Goal: Task Accomplishment & Management: Use online tool/utility

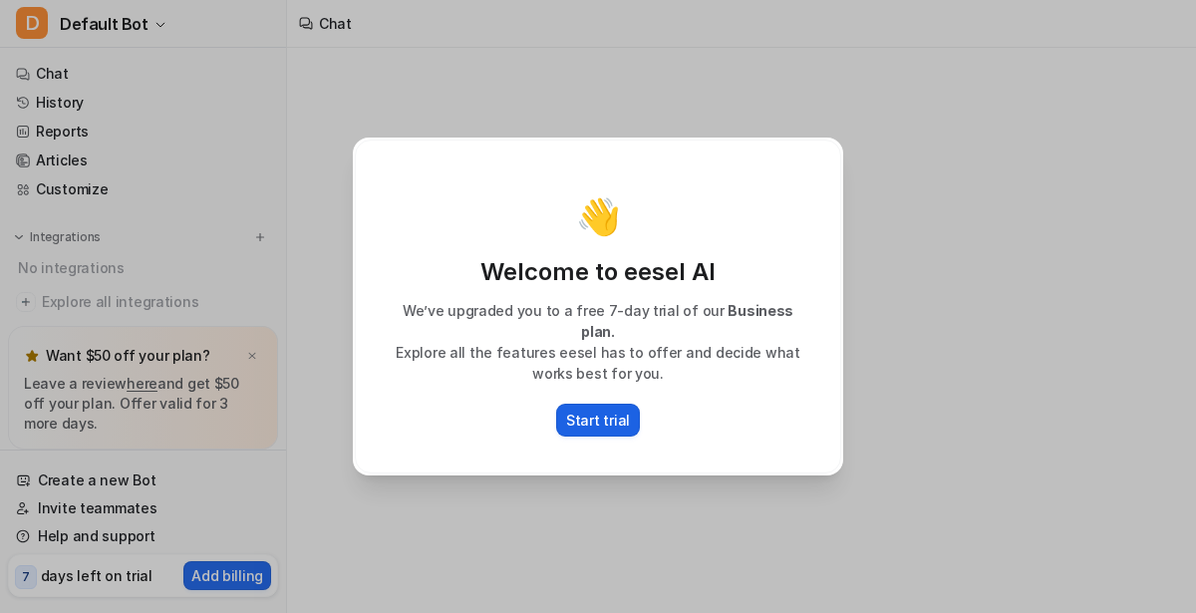
click at [605, 413] on p "Start trial" at bounding box center [598, 420] width 64 height 21
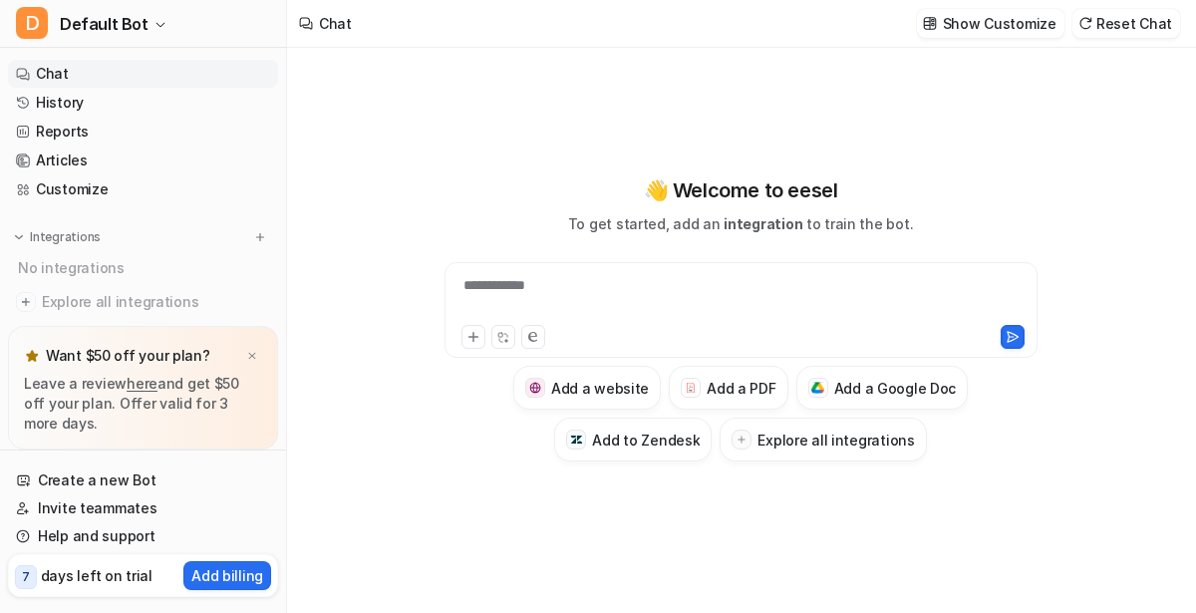
type textarea "**********"
click at [262, 362] on div "Want $50 off your plan?" at bounding box center [143, 356] width 238 height 28
click at [120, 150] on link "Articles" at bounding box center [143, 161] width 270 height 28
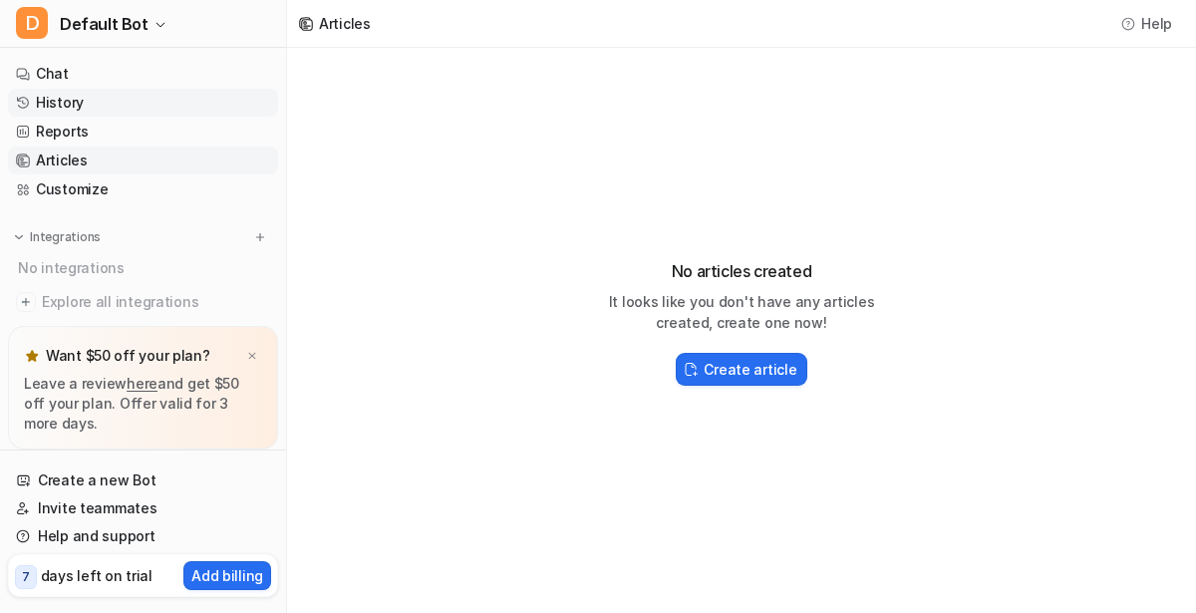
click at [114, 110] on link "History" at bounding box center [143, 103] width 270 height 28
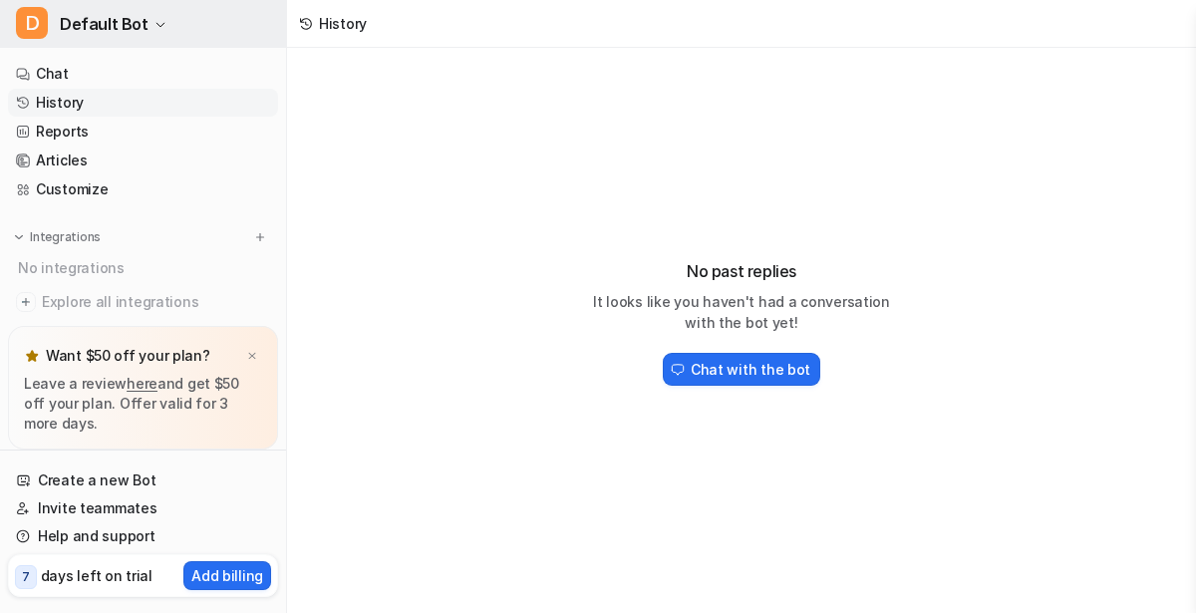
click at [38, 22] on span "D" at bounding box center [32, 23] width 32 height 32
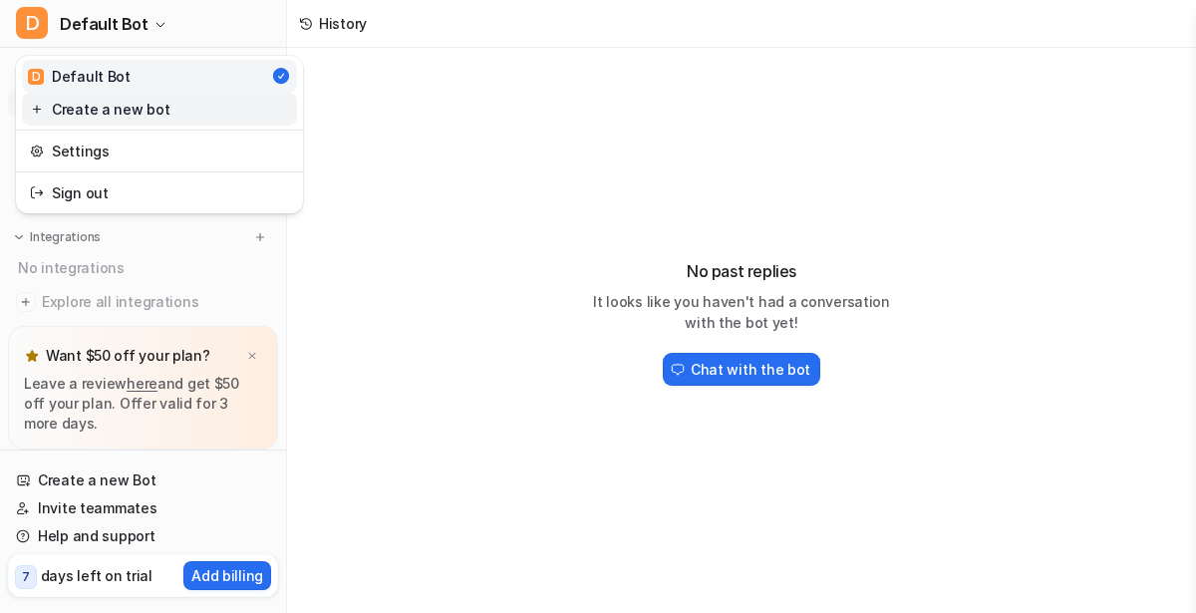
click at [115, 113] on link "Create a new bot" at bounding box center [159, 109] width 275 height 33
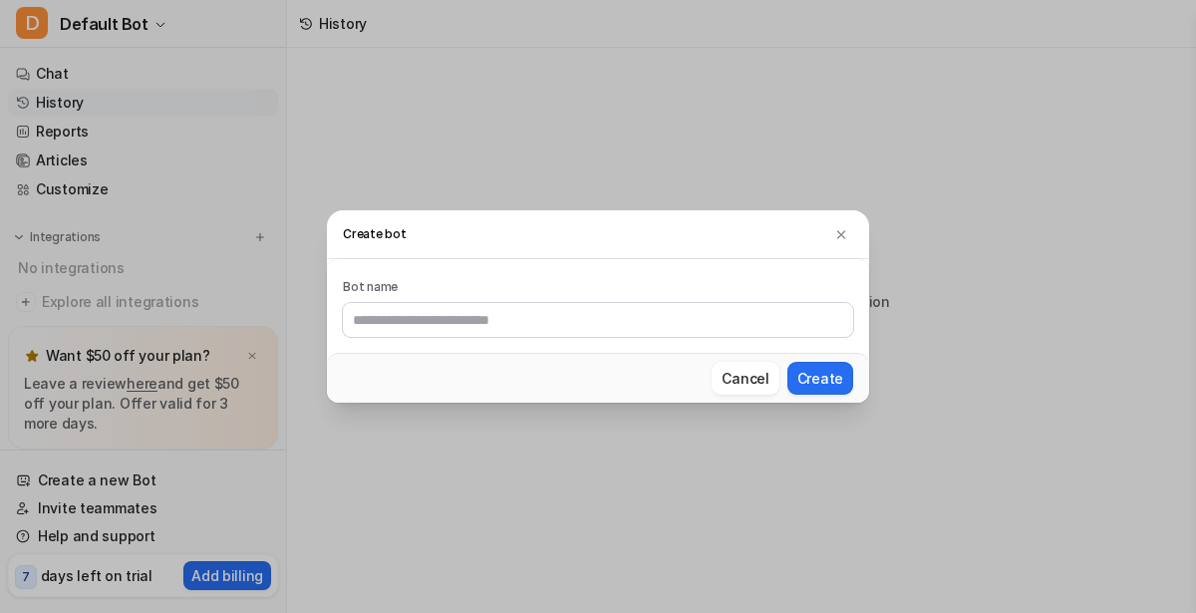
click at [819, 232] on h3 "Create bot" at bounding box center [598, 234] width 542 height 49
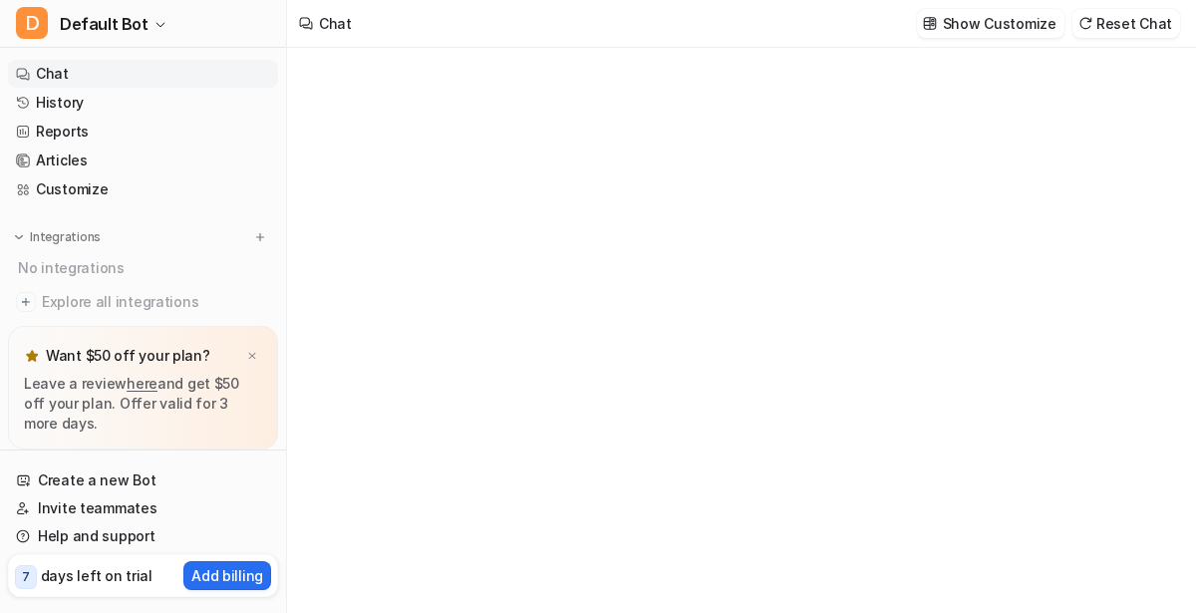
type textarea "**********"
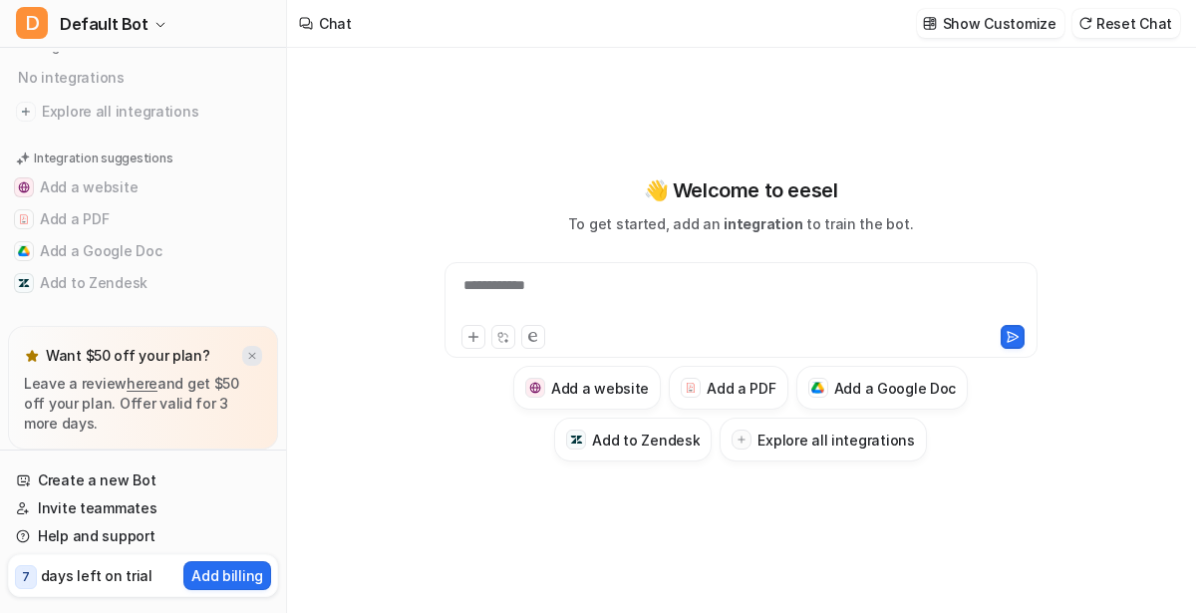
click at [253, 354] on img at bounding box center [252, 356] width 12 height 13
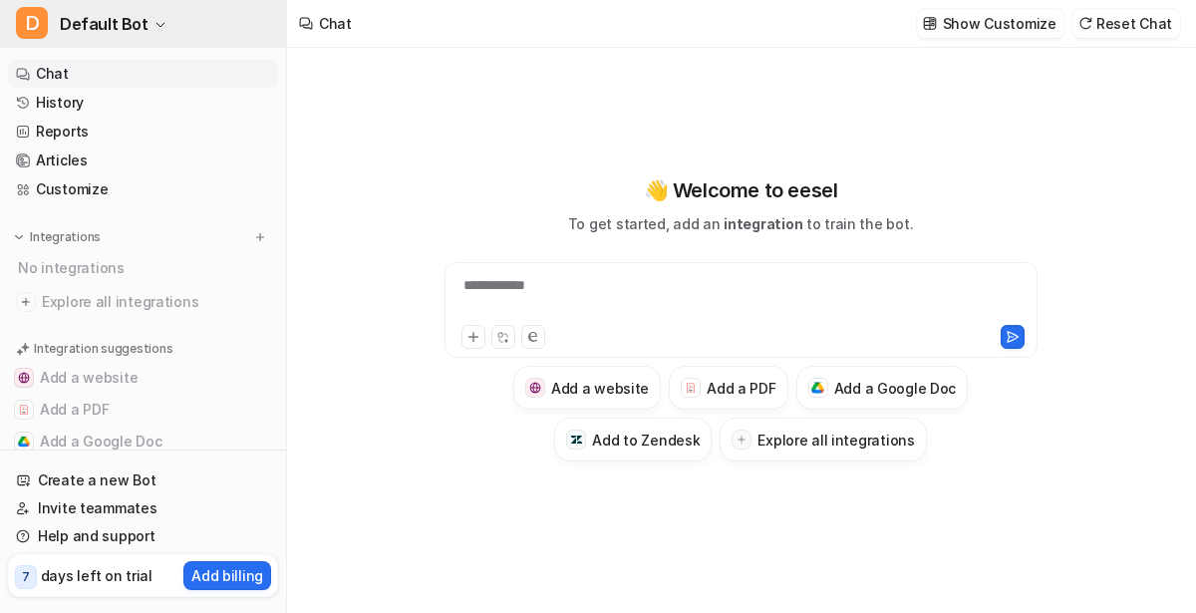
click at [42, 23] on span "D" at bounding box center [32, 23] width 32 height 32
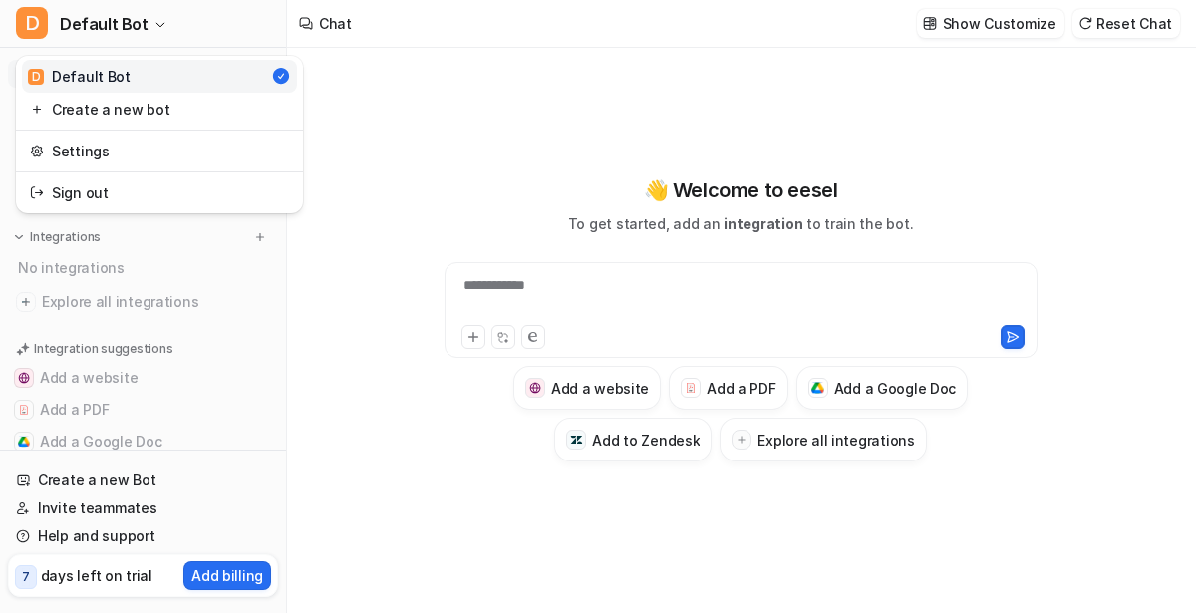
click at [802, 99] on div "**********" at bounding box center [598, 306] width 1196 height 613
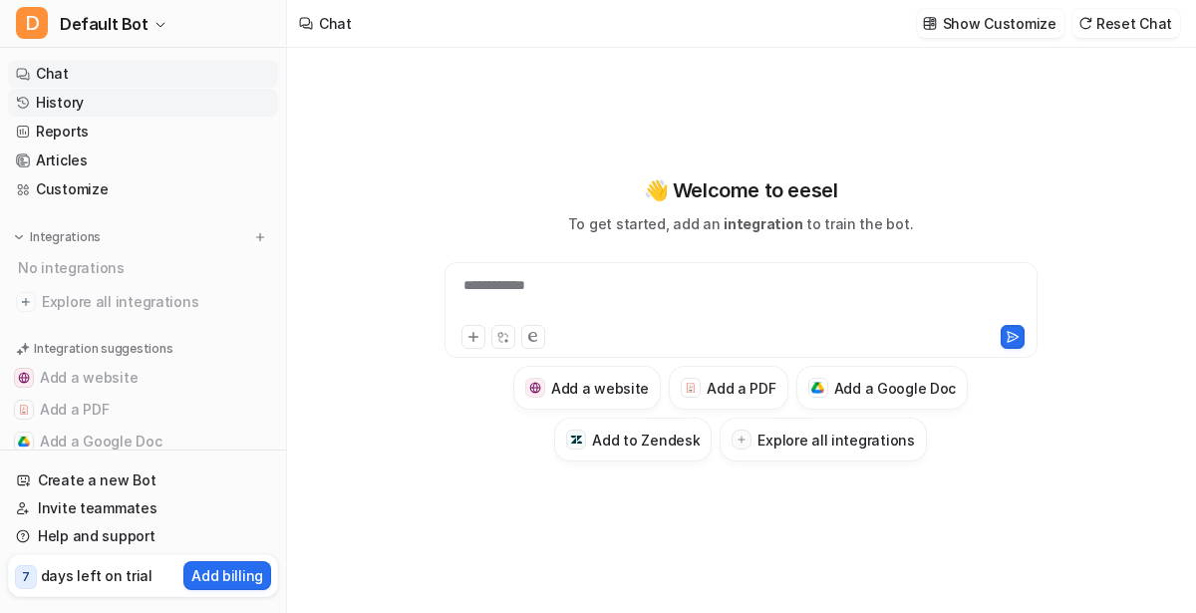
click at [141, 101] on link "History" at bounding box center [143, 103] width 270 height 28
click at [141, 105] on link "History" at bounding box center [143, 103] width 270 height 28
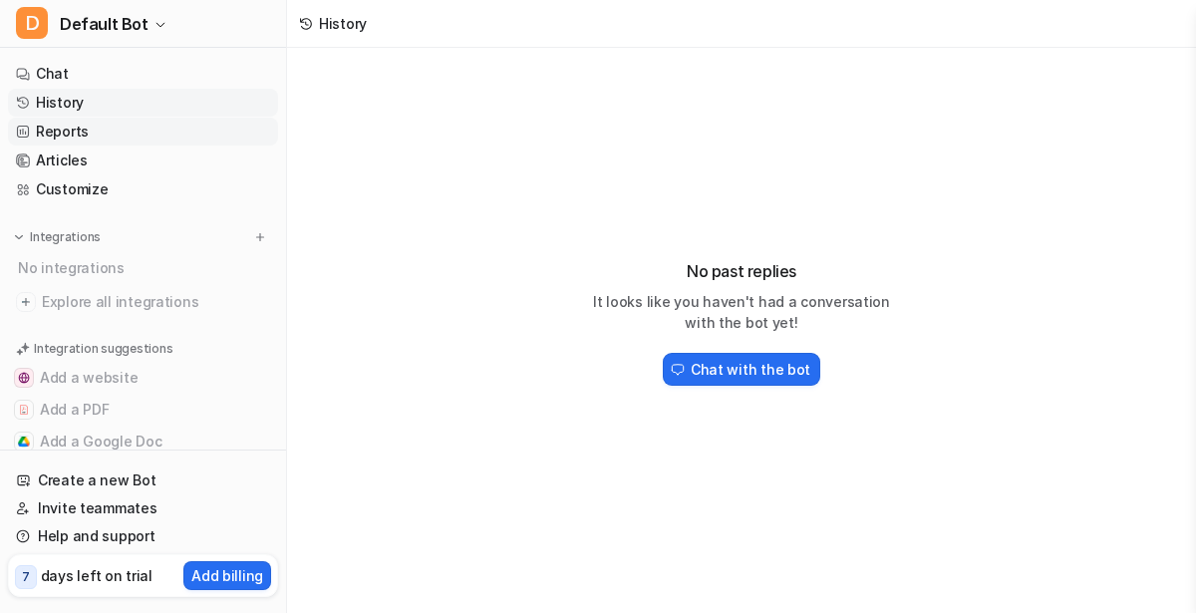
click at [154, 130] on link "Reports" at bounding box center [143, 132] width 270 height 28
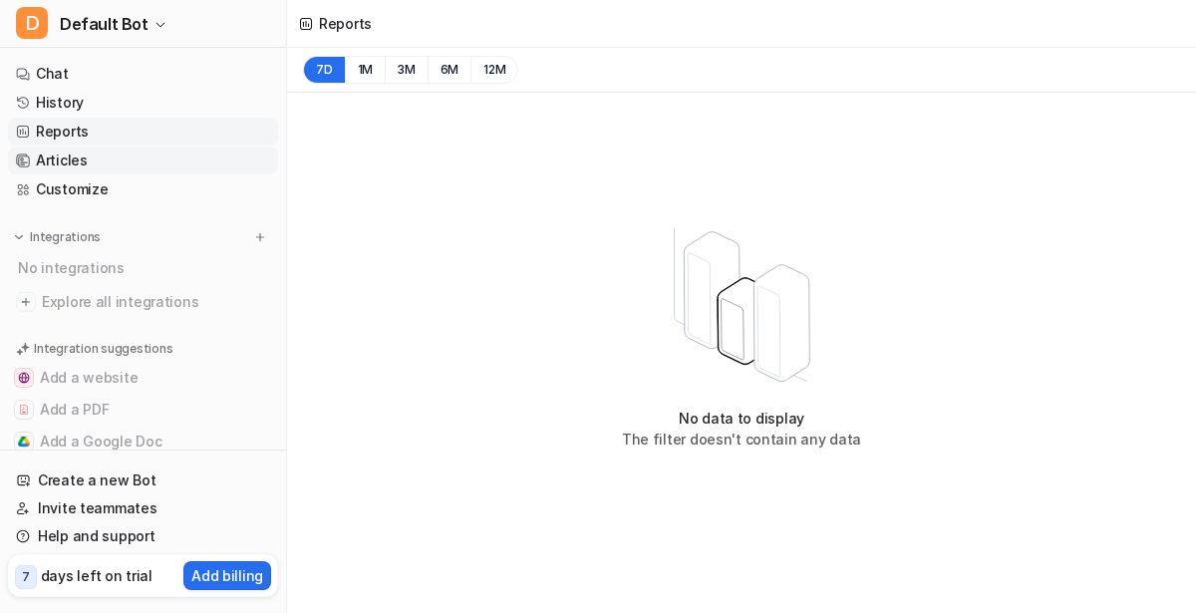
click at [183, 167] on link "Articles" at bounding box center [143, 161] width 270 height 28
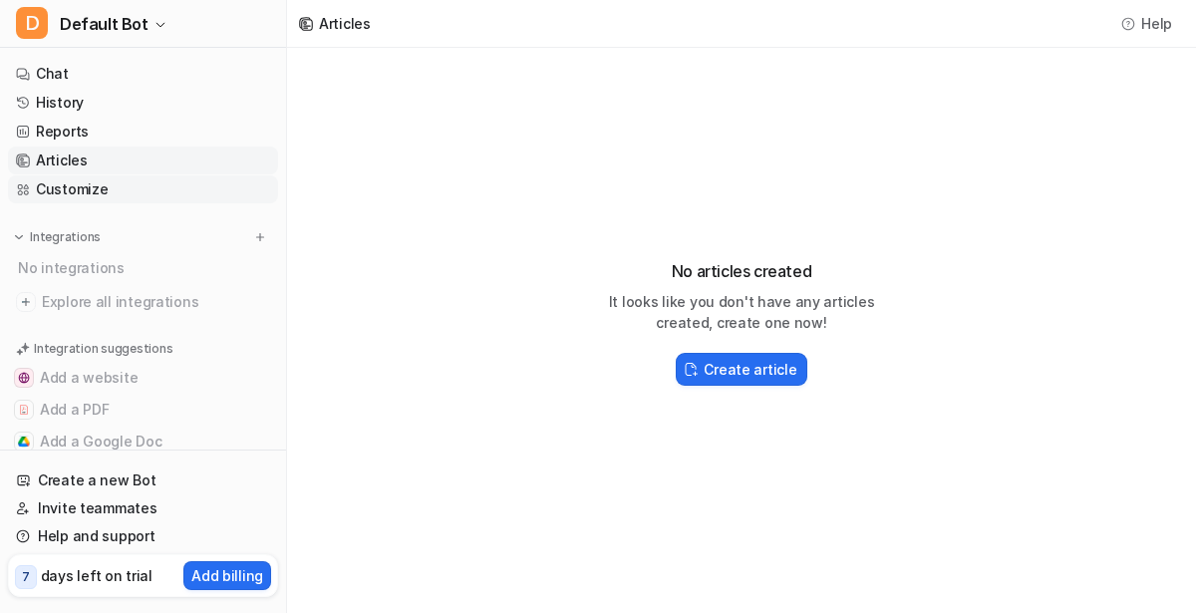
click at [190, 196] on link "Customize" at bounding box center [143, 189] width 270 height 28
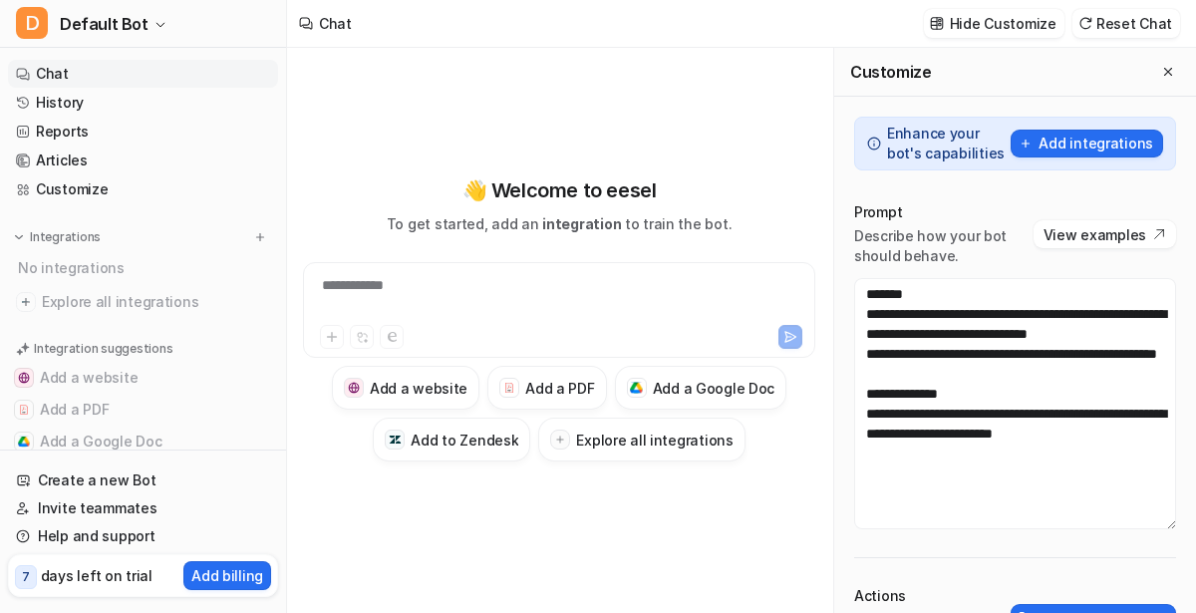
click at [121, 77] on link "Chat" at bounding box center [143, 74] width 270 height 28
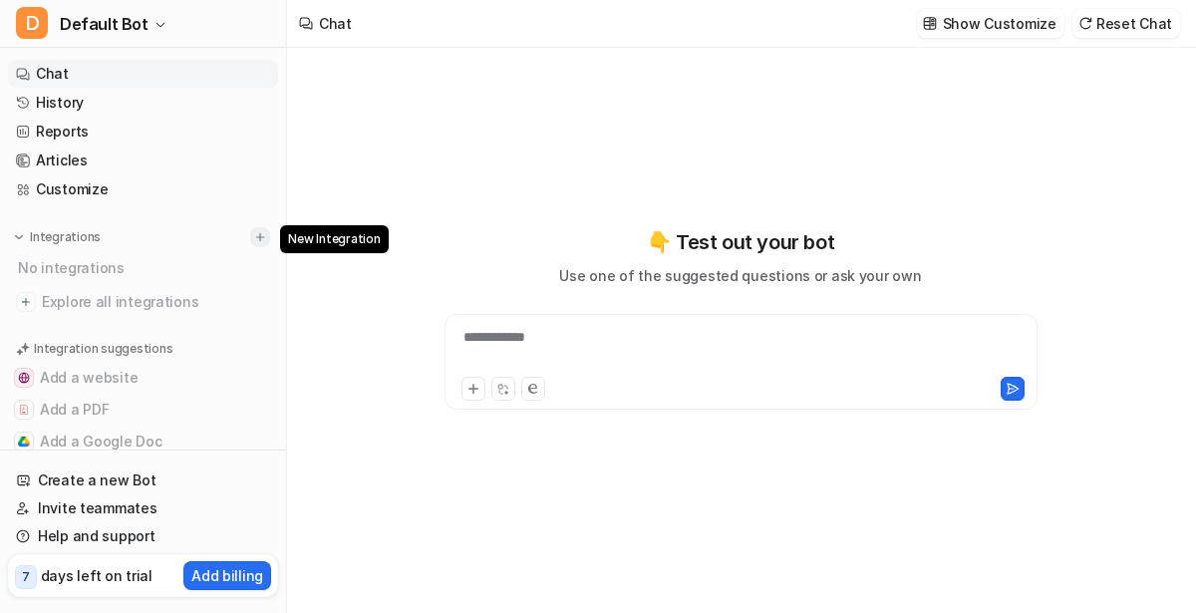
click at [256, 235] on img at bounding box center [260, 237] width 14 height 14
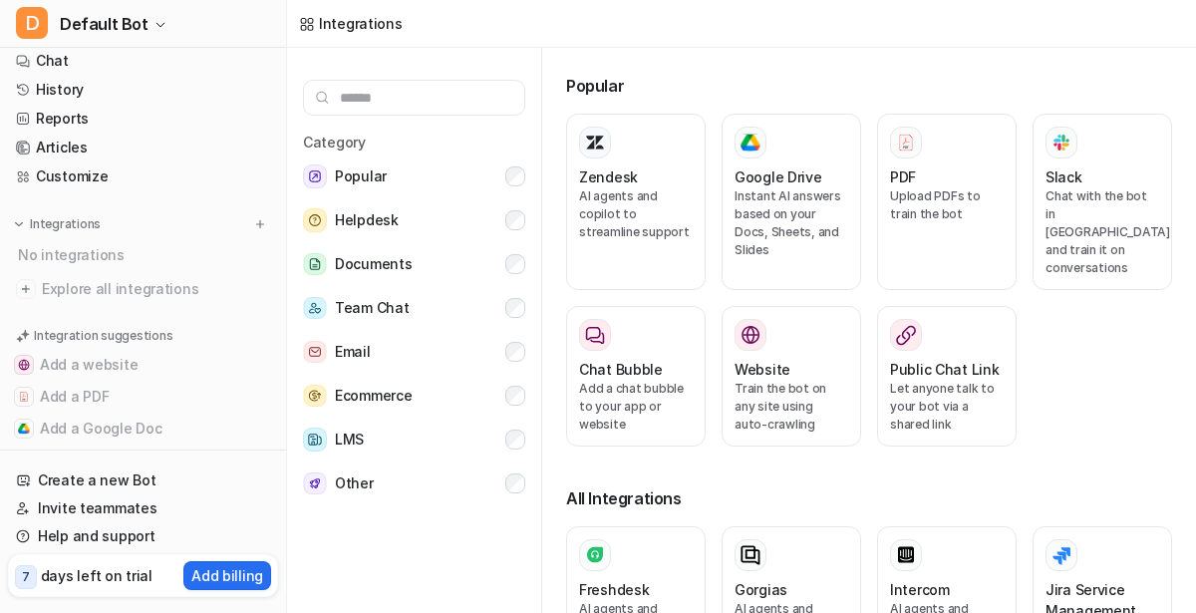
scroll to position [16, 0]
click at [77, 48] on div "D Default Bot Chat History Reports Articles Customize Integrations No integrati…" at bounding box center [143, 306] width 287 height 613
click at [79, 50] on div "D Default Bot Chat History Reports Articles Customize Integrations No integrati…" at bounding box center [143, 306] width 287 height 613
click at [84, 55] on link "Chat" at bounding box center [143, 58] width 270 height 28
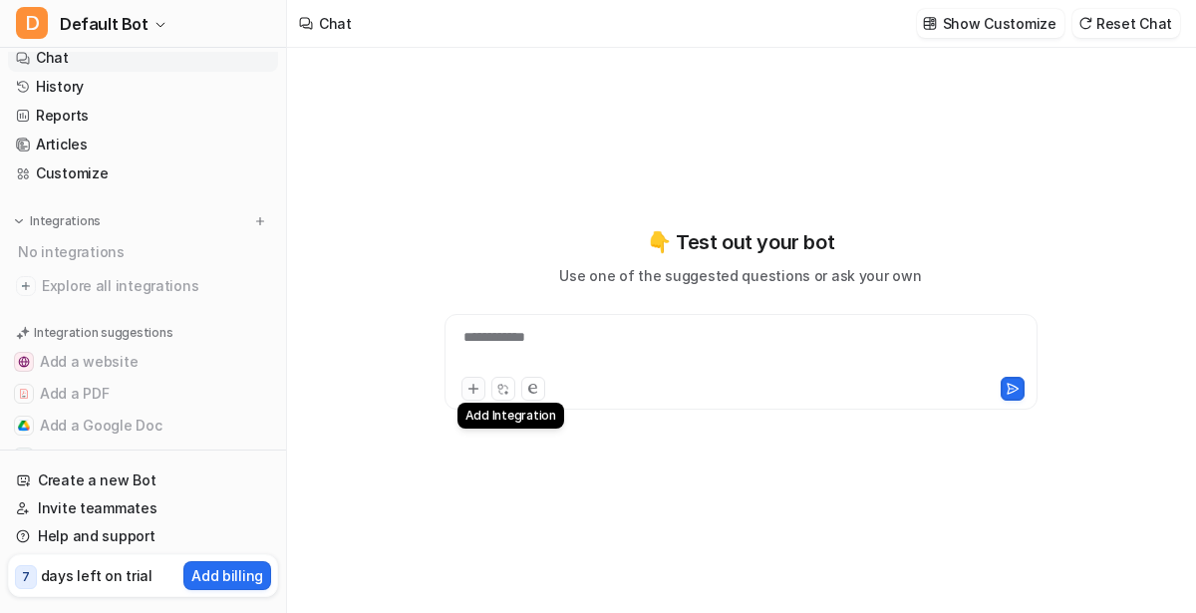
click at [473, 390] on icon at bounding box center [473, 389] width 9 height 9
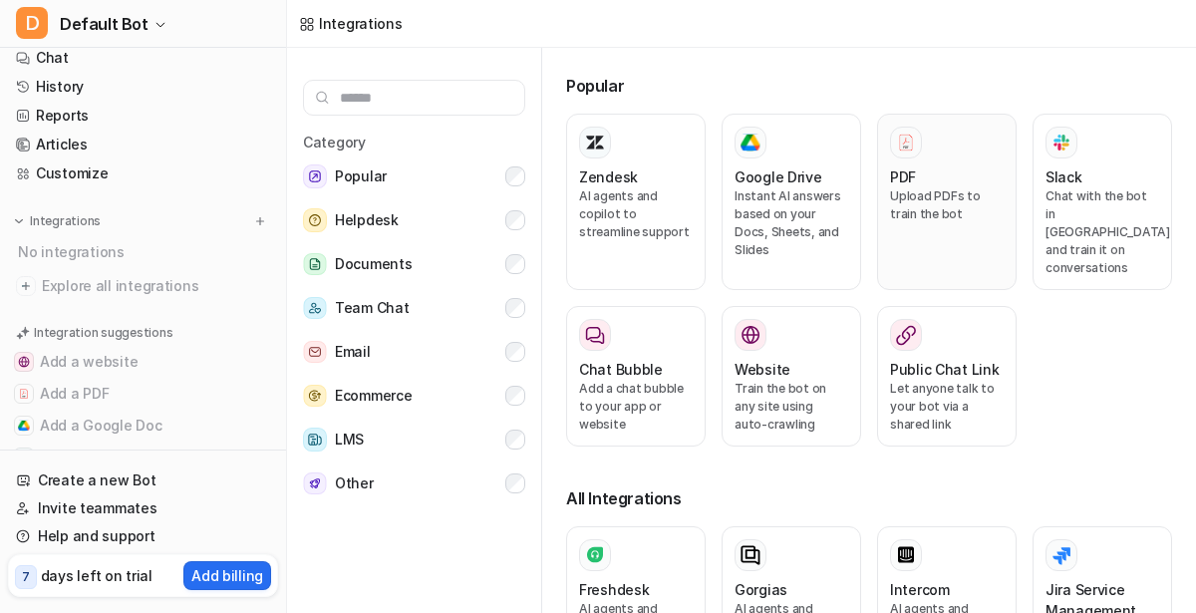
click at [919, 179] on div "PDF" at bounding box center [947, 176] width 114 height 21
